Goal: Task Accomplishment & Management: Manage account settings

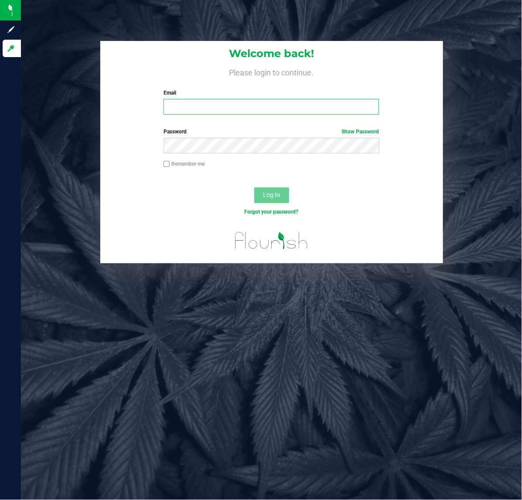
click at [228, 107] on input "Email" at bounding box center [272, 107] width 216 height 16
type input "[EMAIL_ADDRESS][DOMAIN_NAME]"
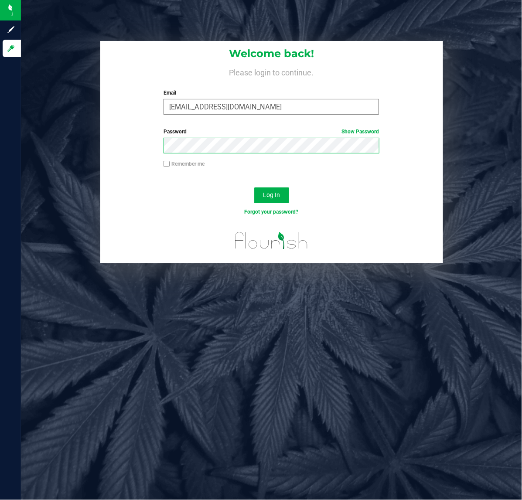
click at [254, 188] on button "Log In" at bounding box center [271, 196] width 35 height 16
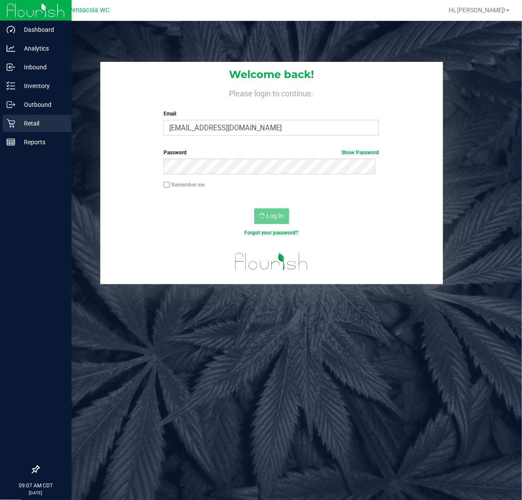
click at [24, 127] on p "Retail" at bounding box center [41, 123] width 52 height 10
click at [15, 127] on p "Retail" at bounding box center [41, 123] width 52 height 10
click at [25, 121] on p "Retail" at bounding box center [41, 123] width 52 height 10
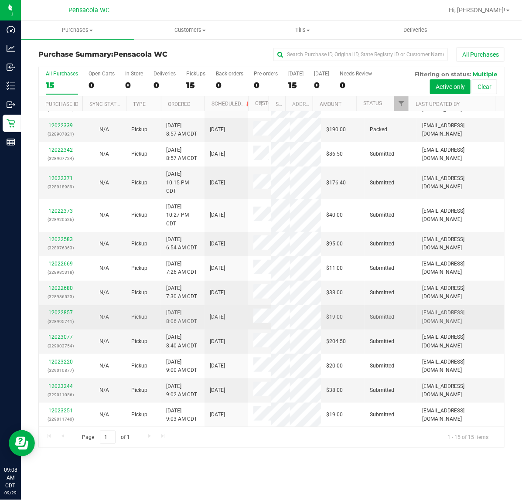
scroll to position [90, 0]
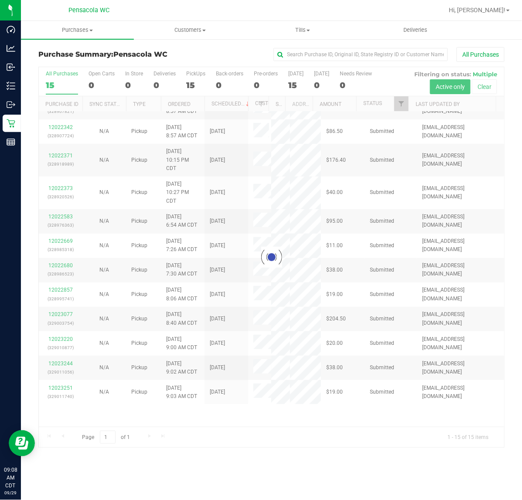
click at [263, 370] on div at bounding box center [272, 257] width 466 height 381
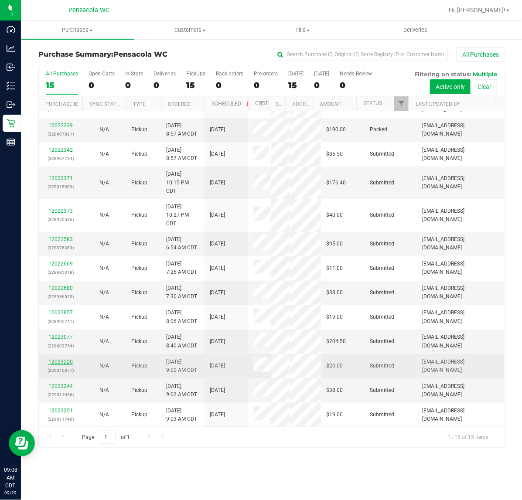
click at [58, 363] on link "12023220" at bounding box center [60, 362] width 24 height 6
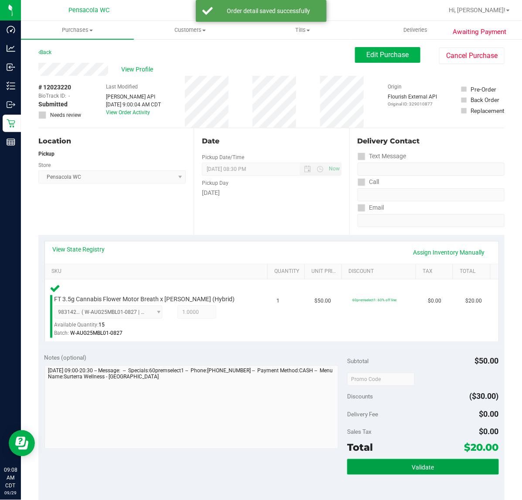
click at [428, 472] on button "Validate" at bounding box center [422, 467] width 151 height 16
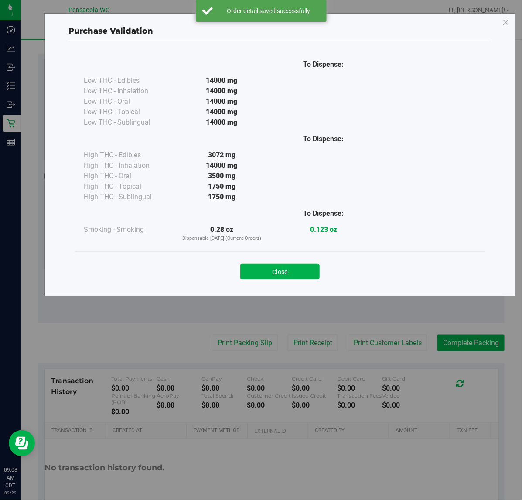
scroll to position [186, 0]
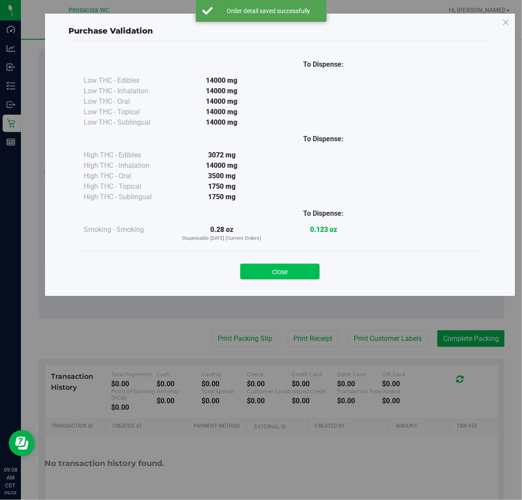
click at [280, 273] on button "Close" at bounding box center [279, 272] width 79 height 16
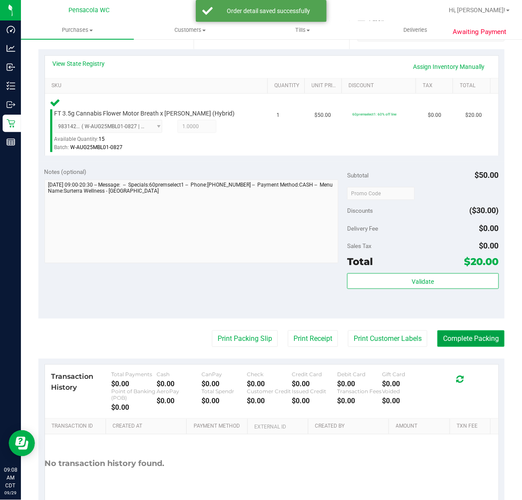
click at [468, 346] on button "Complete Packing" at bounding box center [471, 339] width 67 height 17
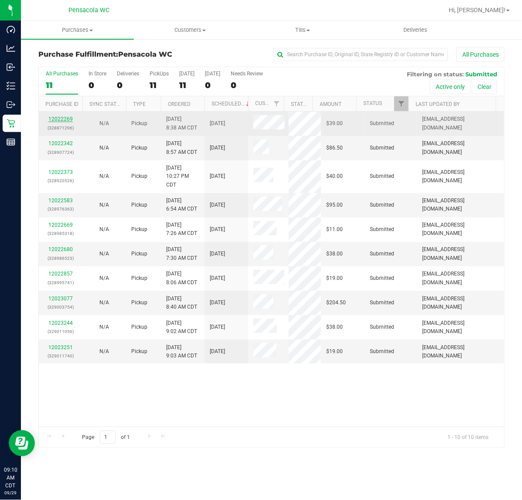
click at [57, 122] on link "12022269" at bounding box center [60, 119] width 24 height 6
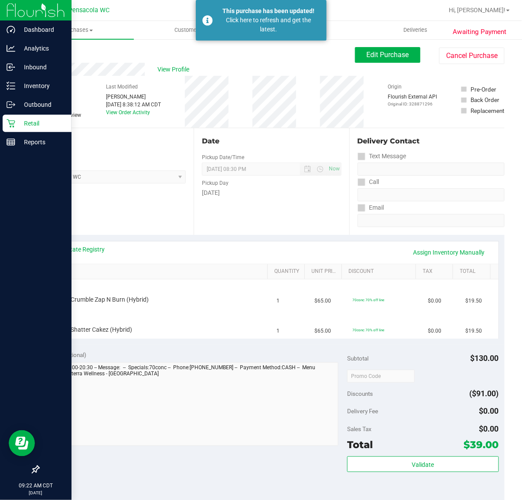
click at [17, 115] on div "Retail" at bounding box center [37, 123] width 69 height 17
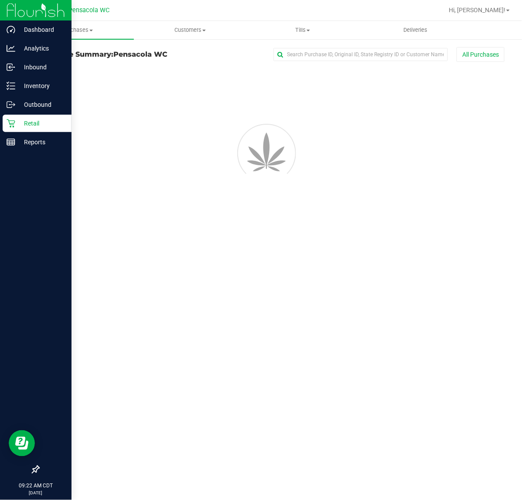
click at [35, 126] on p "Retail" at bounding box center [41, 123] width 52 height 10
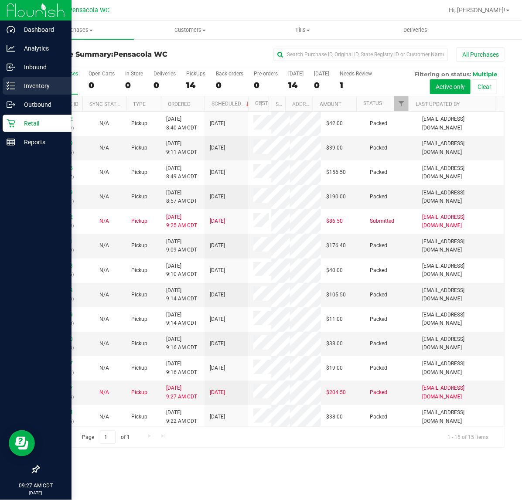
click at [7, 88] on icon at bounding box center [11, 86] width 9 height 9
click at [36, 86] on p "Inventory" at bounding box center [41, 86] width 52 height 10
click at [40, 85] on p "Inventory" at bounding box center [41, 86] width 52 height 10
click at [36, 92] on div "Inventory" at bounding box center [37, 85] width 69 height 17
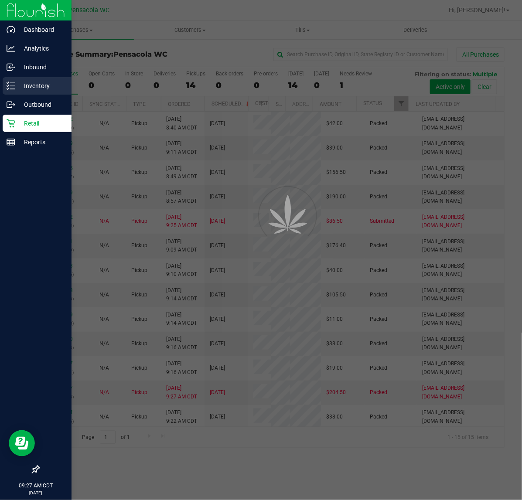
click at [26, 89] on p "Inventory" at bounding box center [41, 86] width 52 height 10
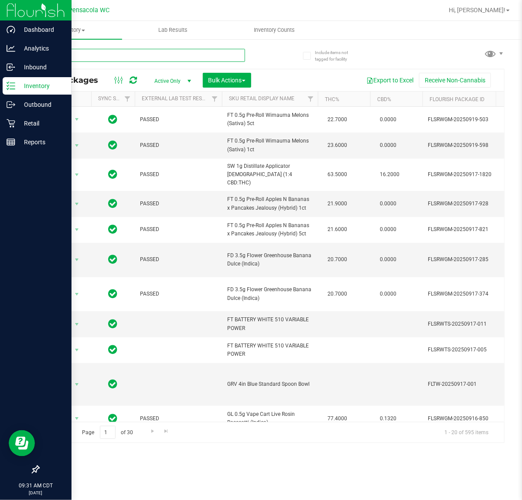
click at [87, 51] on input "text" at bounding box center [141, 55] width 207 height 13
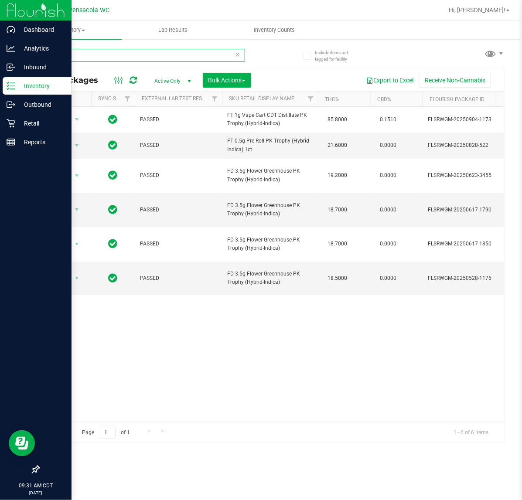
drag, startPoint x: 69, startPoint y: 53, endPoint x: -183, endPoint y: 88, distance: 254.6
click at [0, 88] on html "Dashboard Analytics Inbound Inventory Outbound Retail Reports 09:31 AM CDT [DAT…" at bounding box center [261, 250] width 522 height 500
type input "tampico"
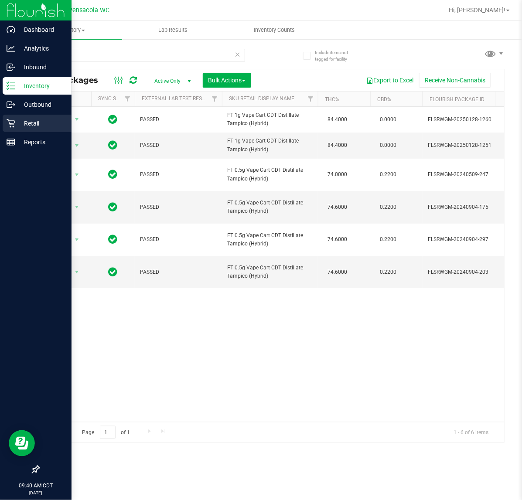
click at [11, 123] on icon at bounding box center [11, 123] width 9 height 9
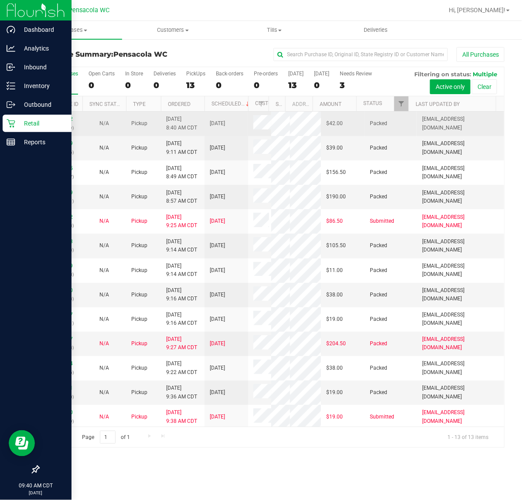
click at [395, 114] on td "Packed" at bounding box center [391, 124] width 52 height 24
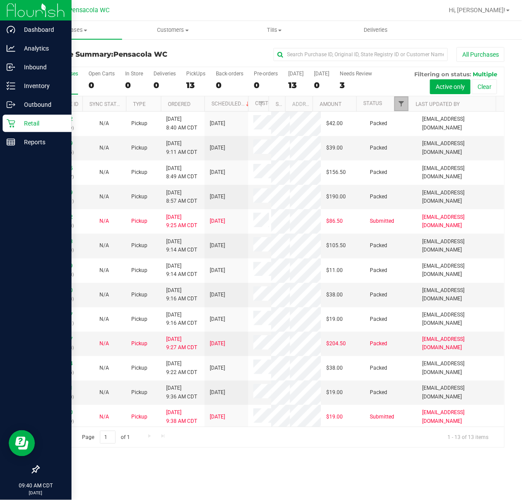
click at [401, 105] on span "Filter" at bounding box center [401, 103] width 7 height 7
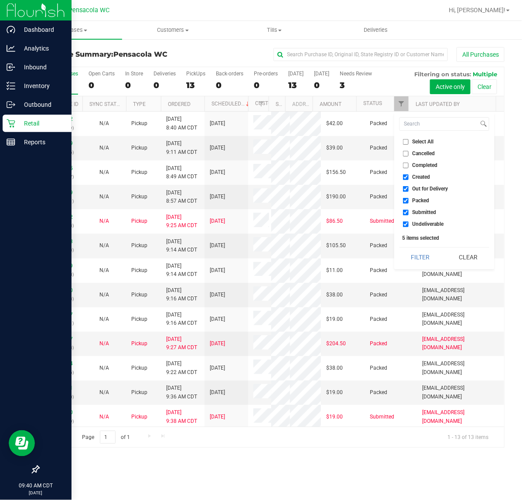
click at [419, 142] on span "Select All" at bounding box center [423, 141] width 21 height 5
click at [409, 142] on input "Select All" at bounding box center [406, 142] width 6 height 6
checkbox input "true"
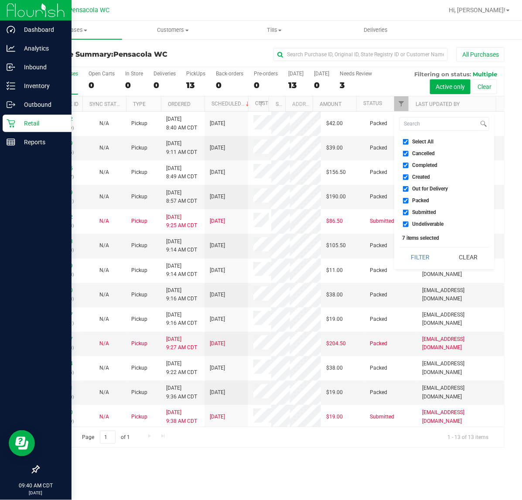
click at [420, 143] on span "Select All" at bounding box center [423, 141] width 21 height 5
click at [409, 143] on input "Select All" at bounding box center [406, 142] width 6 height 6
checkbox input "false"
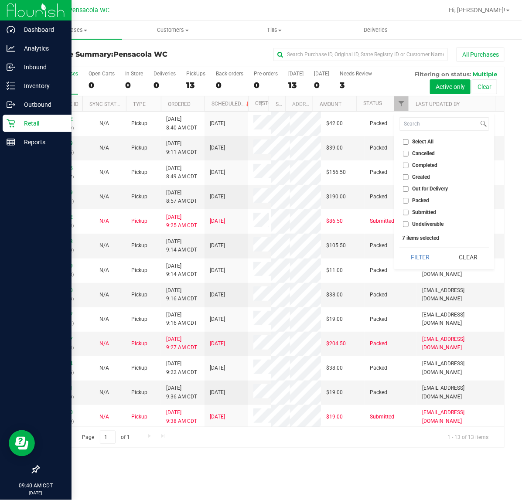
checkbox input "false"
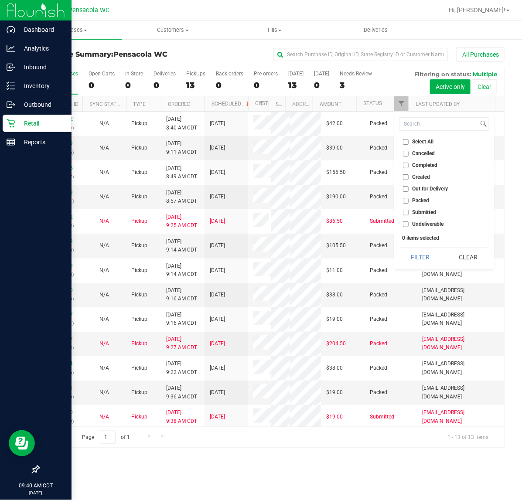
click at [422, 203] on span "Packed" at bounding box center [421, 200] width 17 height 5
click at [409, 203] on input "Packed" at bounding box center [406, 201] width 6 height 6
click at [424, 251] on button "Filter" at bounding box center [421, 257] width 42 height 19
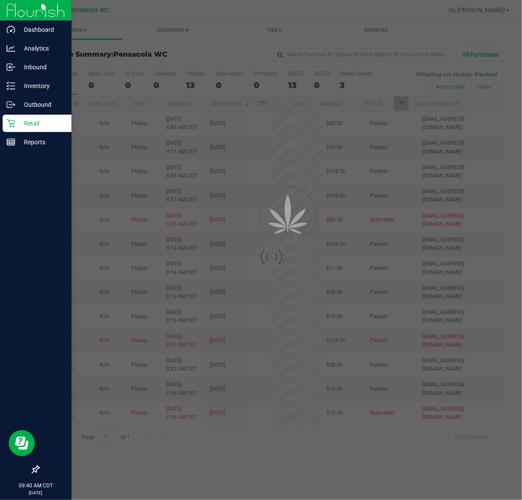
checkbox input "true"
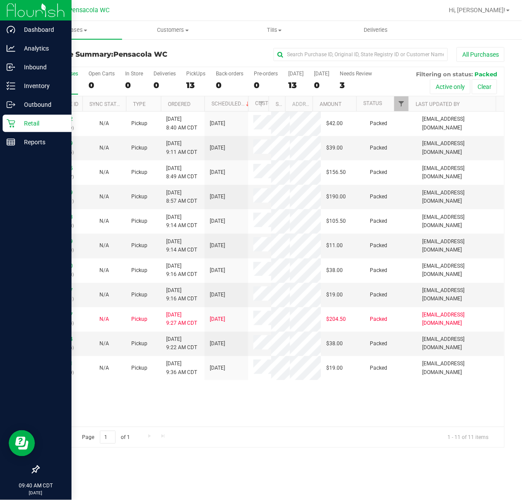
click at [401, 105] on span "Filter" at bounding box center [401, 103] width 7 height 7
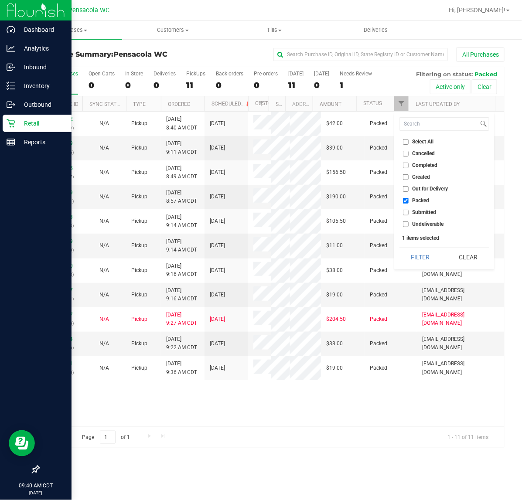
click at [426, 215] on span "Submitted" at bounding box center [425, 212] width 24 height 5
click at [409, 215] on input "Submitted" at bounding box center [406, 213] width 6 height 6
checkbox input "true"
click at [422, 201] on span "Packed" at bounding box center [421, 200] width 17 height 5
click at [409, 201] on input "Packed" at bounding box center [406, 201] width 6 height 6
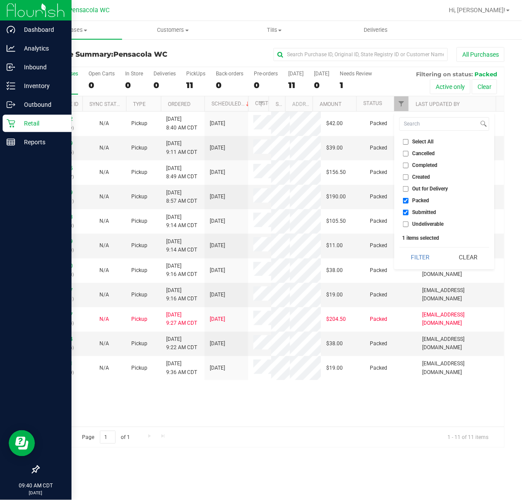
checkbox input "false"
click at [424, 249] on button "Filter" at bounding box center [421, 257] width 42 height 19
